Goal: Transaction & Acquisition: Book appointment/travel/reservation

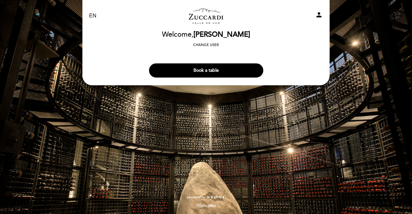
click at [315, 15] on icon "person" at bounding box center [319, 15] width 8 height 8
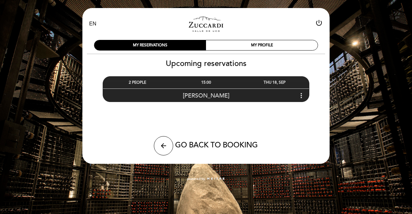
click at [230, 96] on div "[PERSON_NAME] more_vert" at bounding box center [206, 95] width 206 height 14
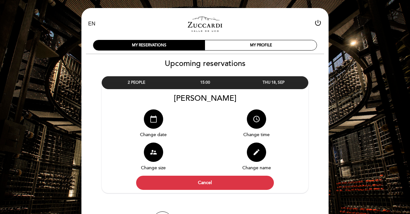
click at [154, 121] on icon "calendar_today" at bounding box center [154, 119] width 8 height 8
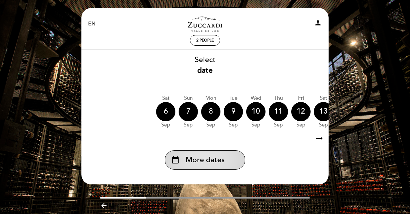
click at [196, 160] on span "More dates" at bounding box center [205, 160] width 39 height 11
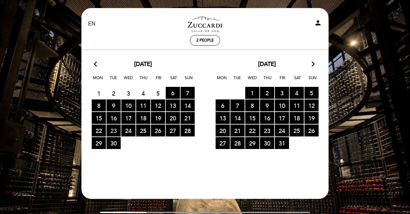
click at [113, 132] on span "23 RESERVATIONS AVAILABLE" at bounding box center [114, 131] width 14 height 12
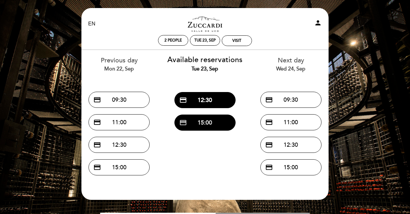
click at [203, 128] on button "credit_card 15:00" at bounding box center [204, 123] width 61 height 16
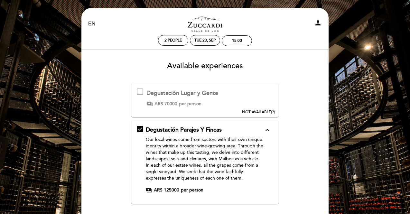
scroll to position [85, 0]
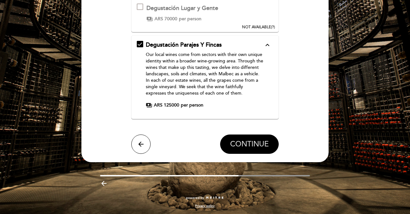
click at [245, 137] on button "CONTINUE" at bounding box center [249, 144] width 59 height 19
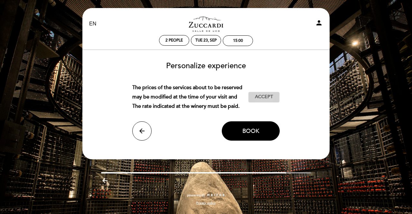
click at [265, 97] on span "Accept" at bounding box center [264, 97] width 18 height 7
click at [252, 133] on span "Book" at bounding box center [250, 130] width 17 height 7
